Goal: Find specific page/section: Find specific page/section

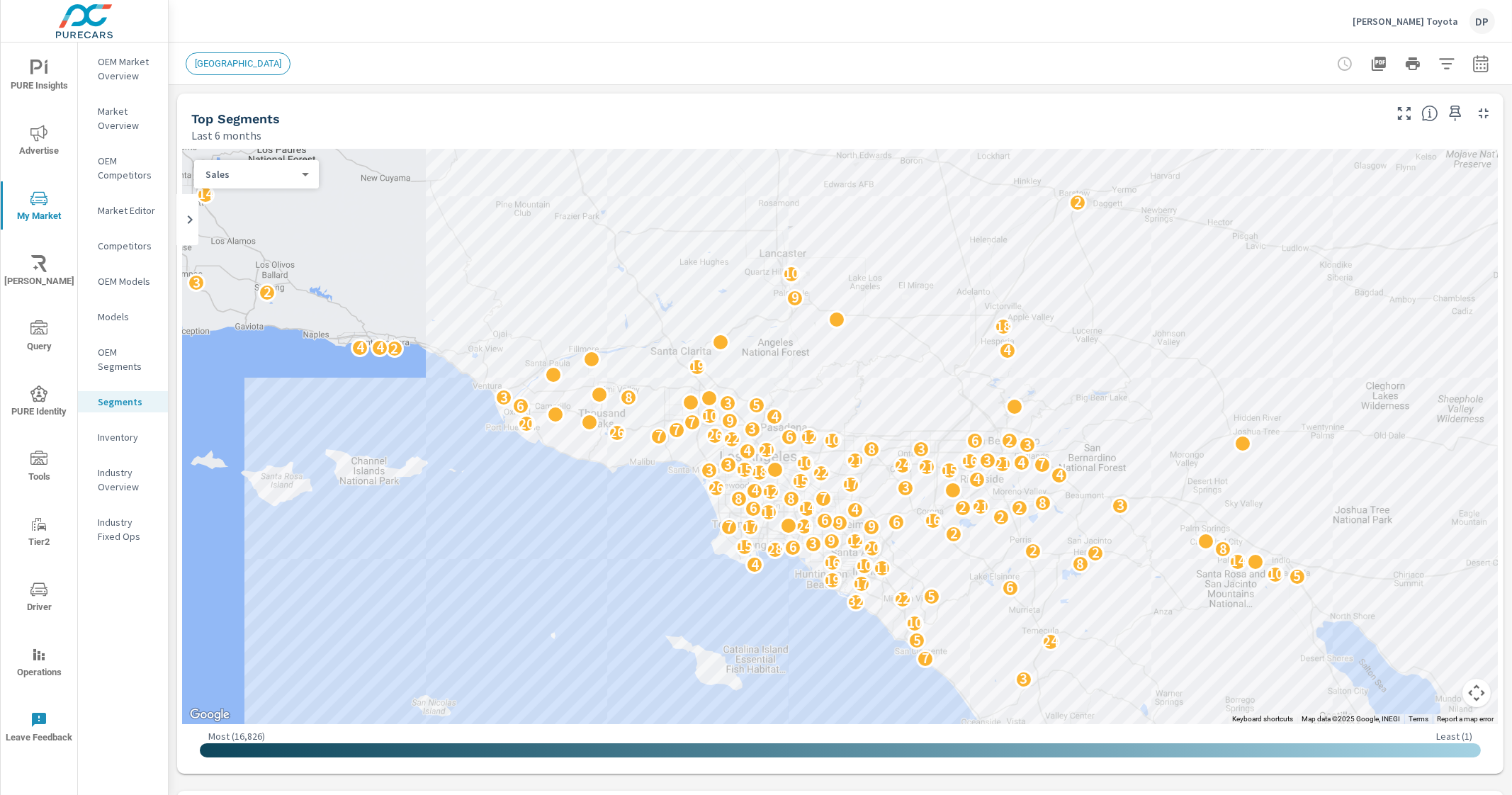
scroll to position [711, 0]
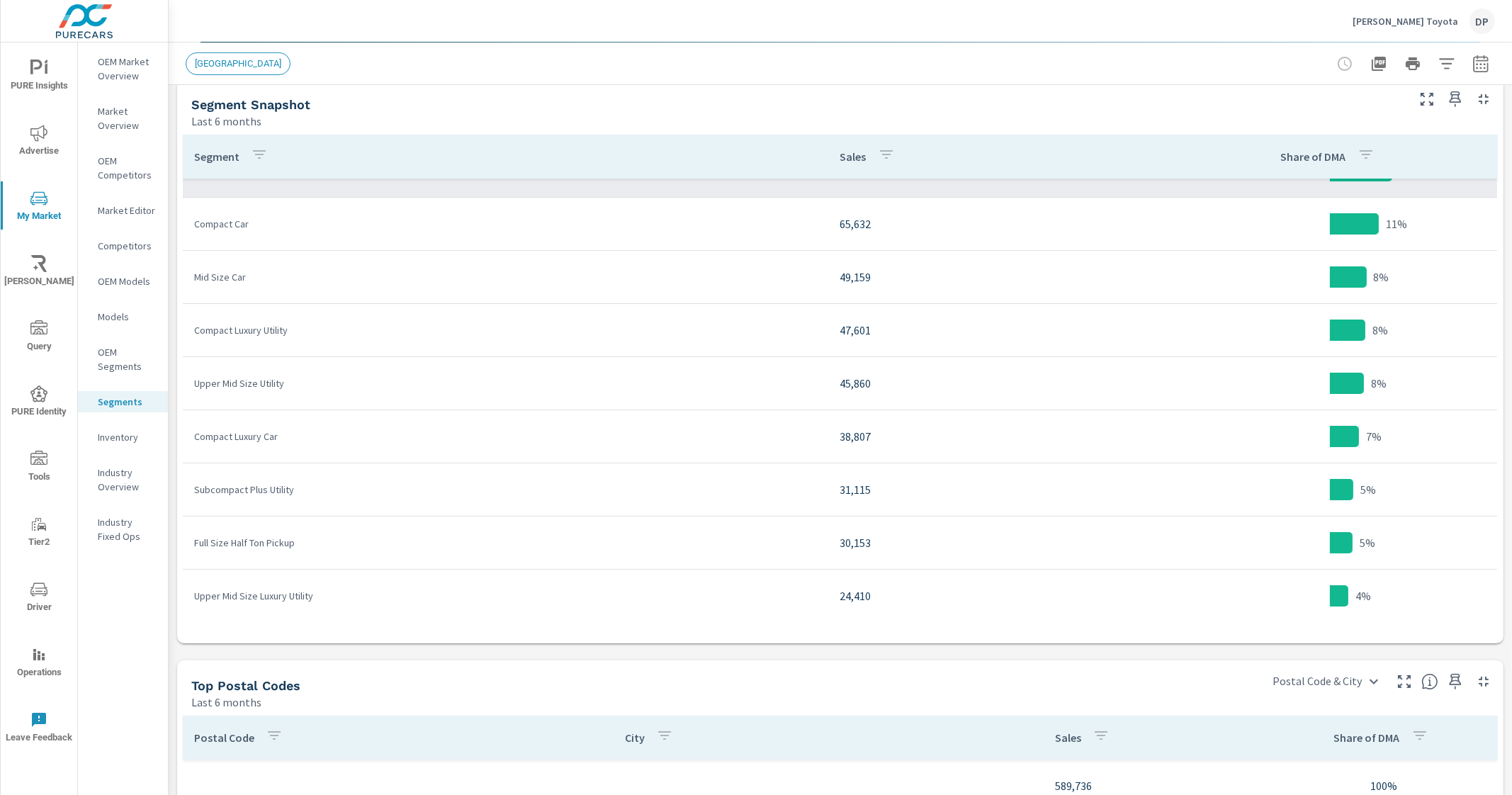
scroll to position [176, 0]
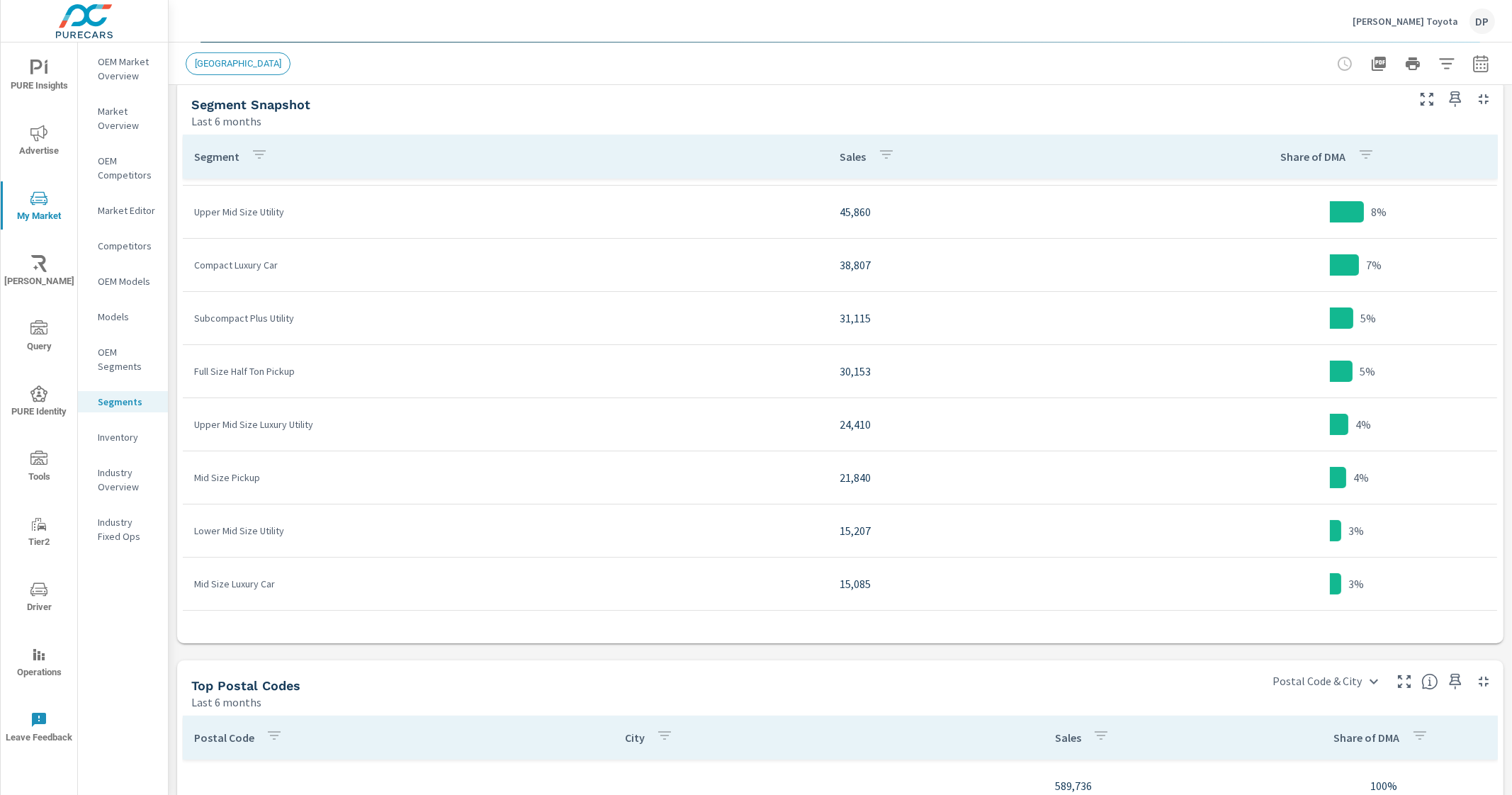
scroll to position [443, 0]
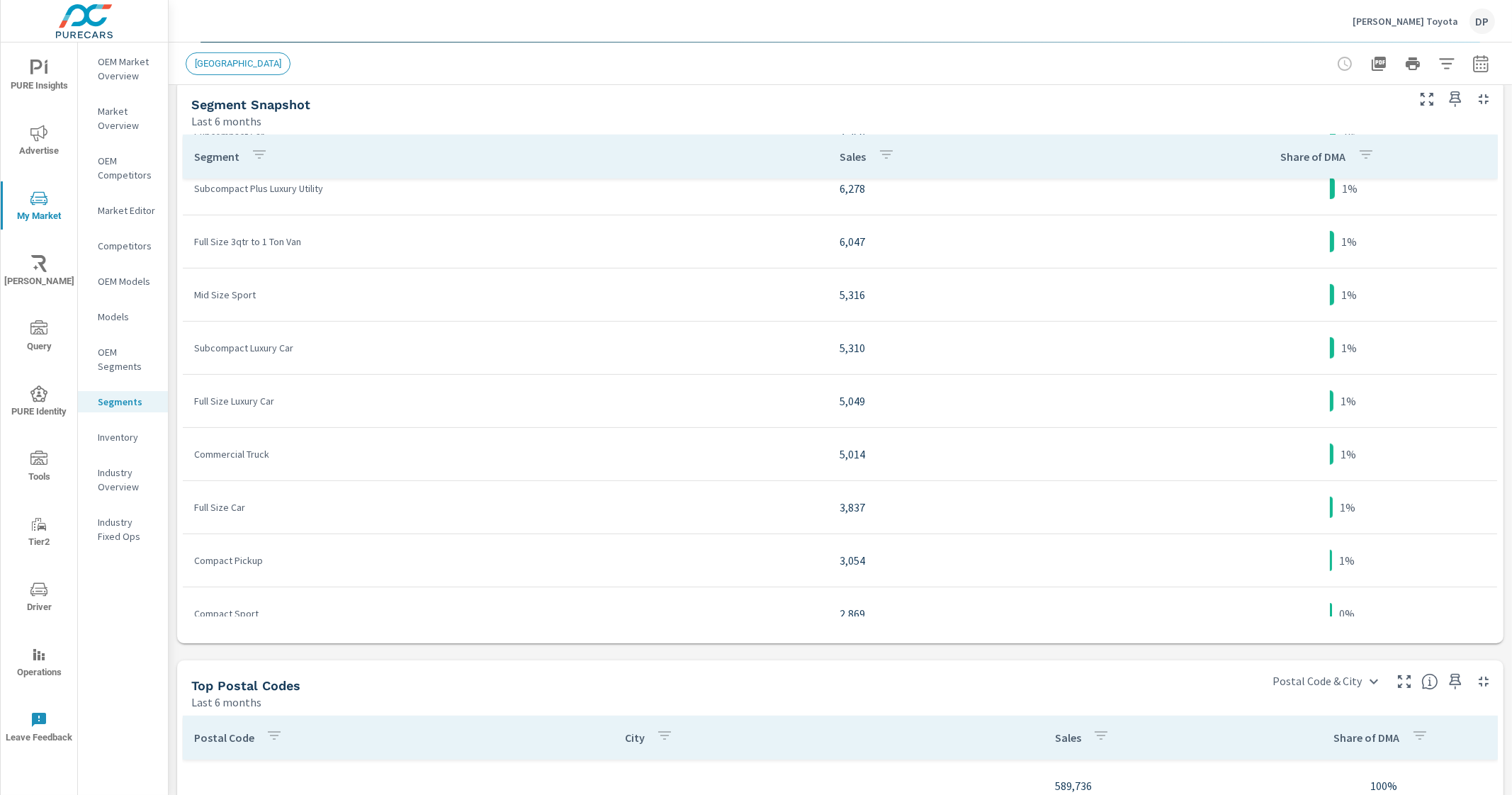
scroll to position [1063, 0]
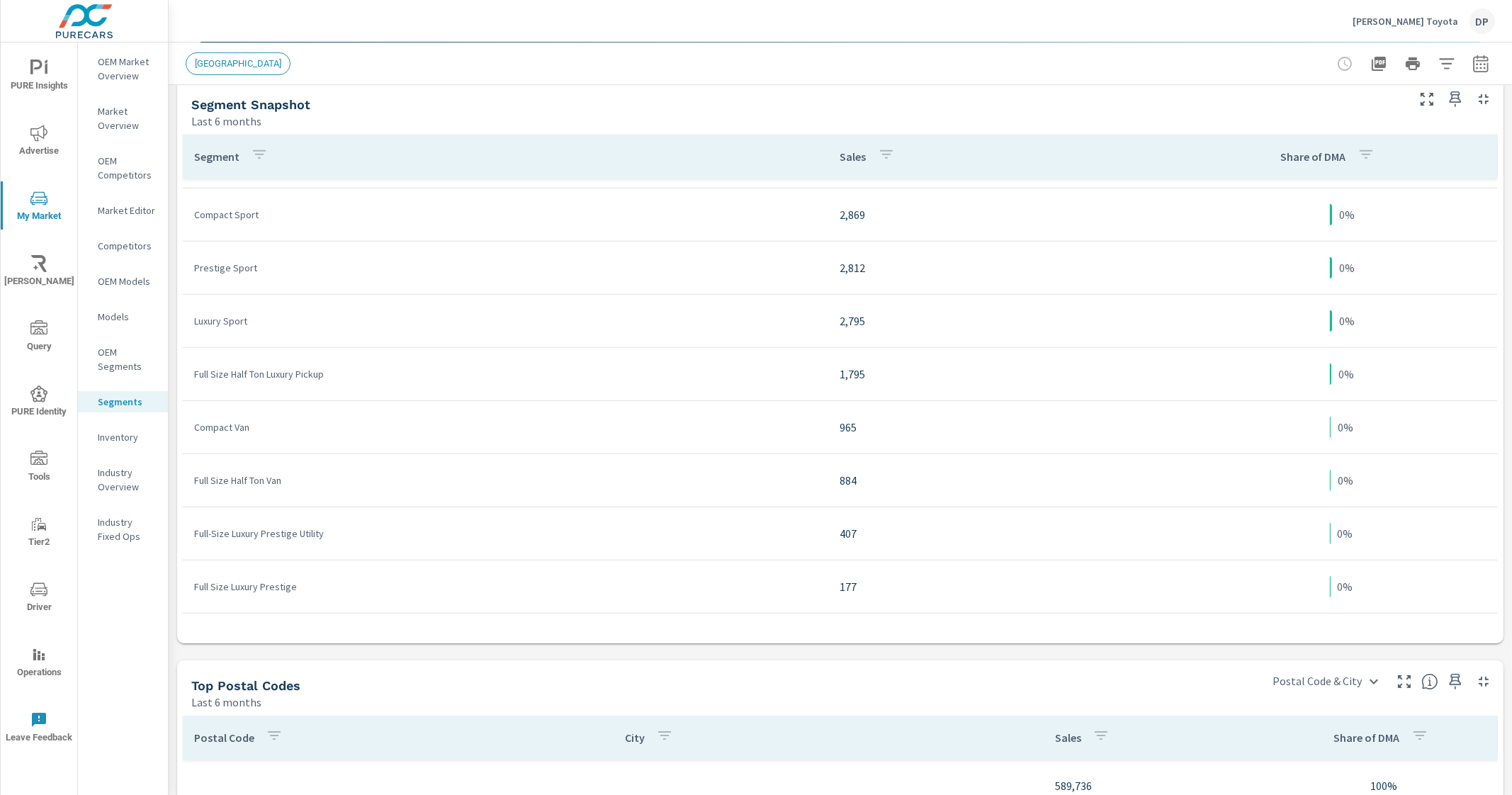
scroll to position [1476, 0]
